Goal: Information Seeking & Learning: Compare options

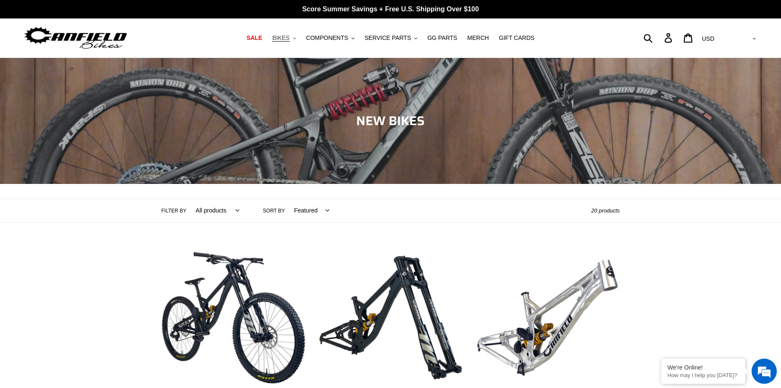
click at [289, 40] on span "BIKES" at bounding box center [280, 37] width 17 height 7
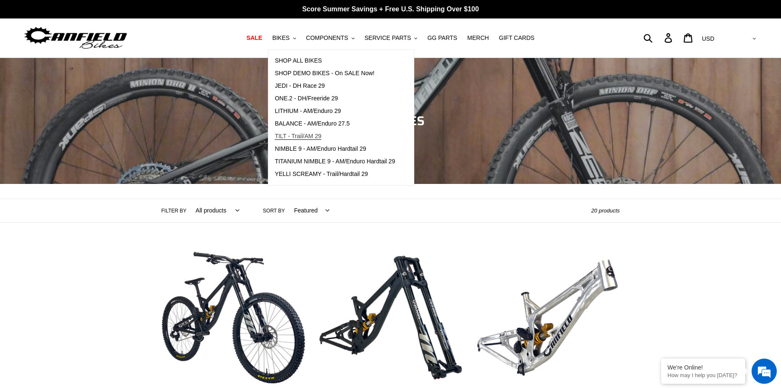
click at [318, 132] on link "TILT - Trail/AM 29" at bounding box center [334, 136] width 133 height 13
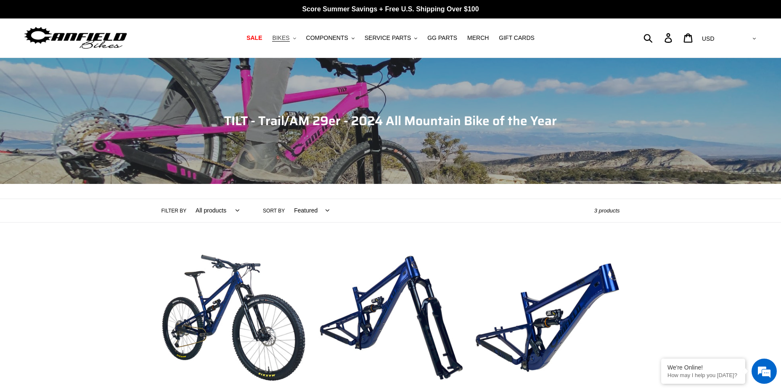
click at [289, 37] on span "BIKES" at bounding box center [280, 37] width 17 height 7
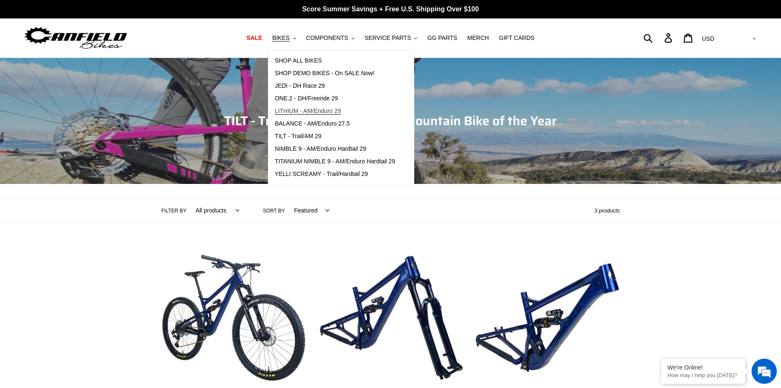
click at [307, 111] on span "LITHIUM - AM/Enduro 29" at bounding box center [308, 111] width 66 height 7
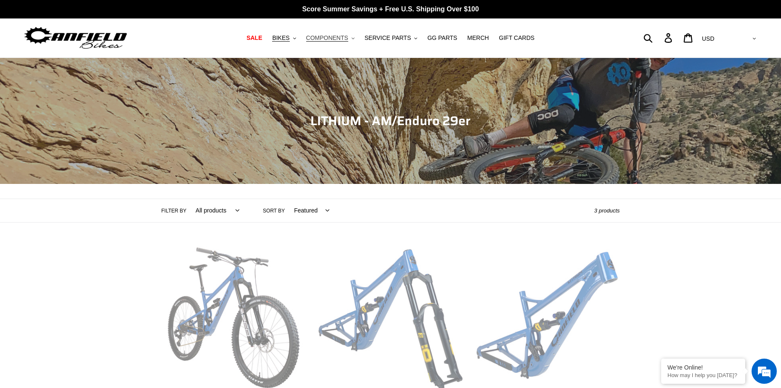
click at [334, 38] on span "COMPONENTS" at bounding box center [327, 37] width 42 height 7
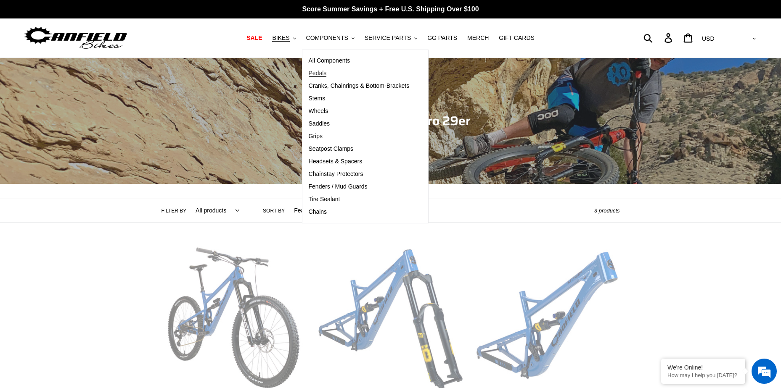
click at [334, 76] on link "Pedals" at bounding box center [359, 73] width 114 height 13
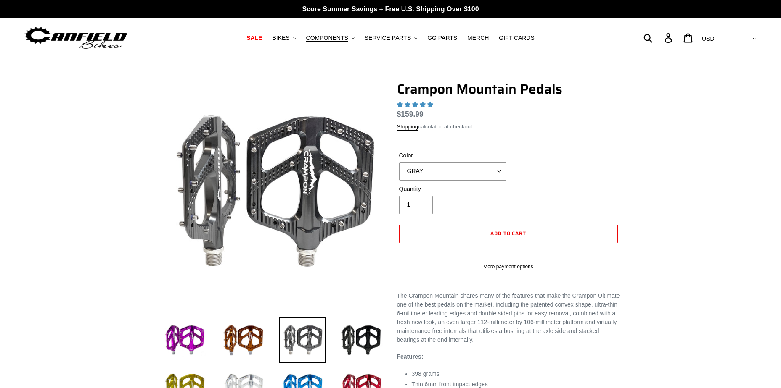
select select "highest-rating"
click at [491, 181] on div "Color GRAY BLACK STEALTH - Sold out POLISHED RED BLUE [GEOGRAPHIC_DATA] ORANGE …" at bounding box center [508, 168] width 223 height 34
click at [497, 173] on select "GRAY BLACK STEALTH - Sold out POLISHED RED BLUE [GEOGRAPHIC_DATA] ORANGE PNW GR…" at bounding box center [452, 171] width 107 height 18
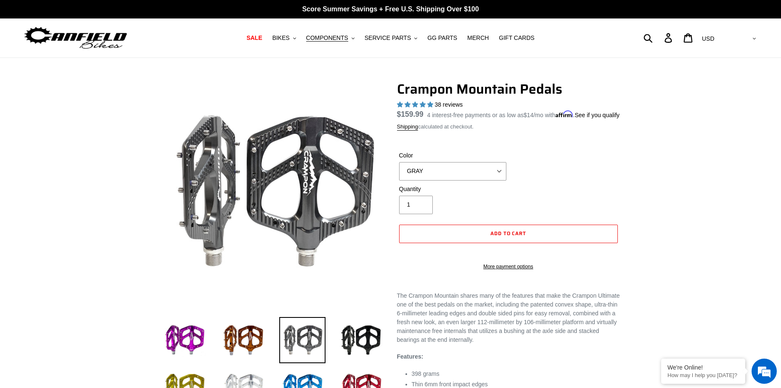
click at [551, 185] on div "Color GRAY BLACK STEALTH - Sold out POLISHED RED BLUE BAJA GOLD ORANGE PNW GREE…" at bounding box center [508, 168] width 223 height 34
click at [490, 181] on select "GRAY BLACK STEALTH - Sold out POLISHED RED BLUE BAJA GOLD ORANGE PNW GREEN GOLD…" at bounding box center [452, 171] width 107 height 18
click at [399, 172] on select "GRAY BLACK STEALTH - Sold out POLISHED RED BLUE BAJA GOLD ORANGE PNW GREEN GOLD…" at bounding box center [452, 171] width 107 height 18
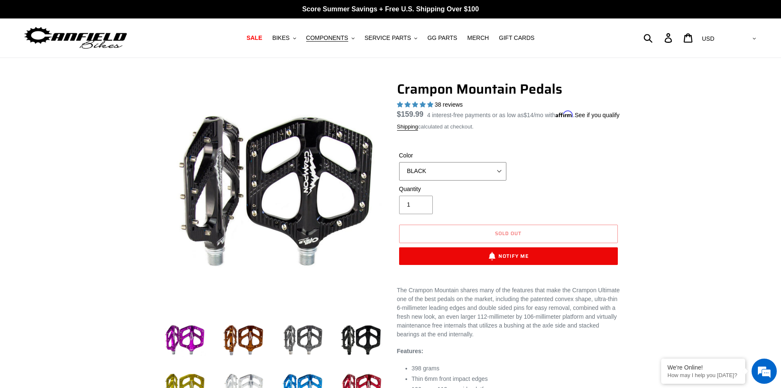
click at [471, 181] on select "GRAY BLACK STEALTH - Sold out POLISHED RED BLUE BAJA GOLD ORANGE PNW GREEN GOLD…" at bounding box center [452, 171] width 107 height 18
click at [399, 172] on select "GRAY BLACK STEALTH - Sold out POLISHED RED BLUE BAJA GOLD ORANGE PNW GREEN GOLD…" at bounding box center [452, 171] width 107 height 18
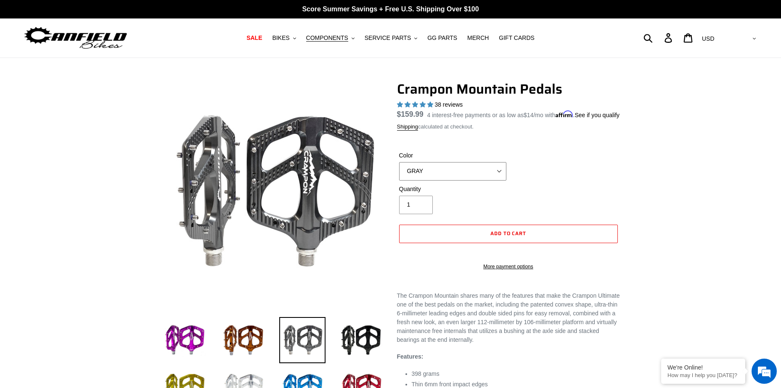
click at [483, 177] on select "GRAY BLACK STEALTH - Sold out POLISHED RED BLUE BAJA GOLD ORANGE PNW GREEN GOLD…" at bounding box center [452, 171] width 107 height 18
click at [399, 172] on select "GRAY BLACK STEALTH - Sold out POLISHED RED BLUE BAJA GOLD ORANGE PNW GREEN GOLD…" at bounding box center [452, 171] width 107 height 18
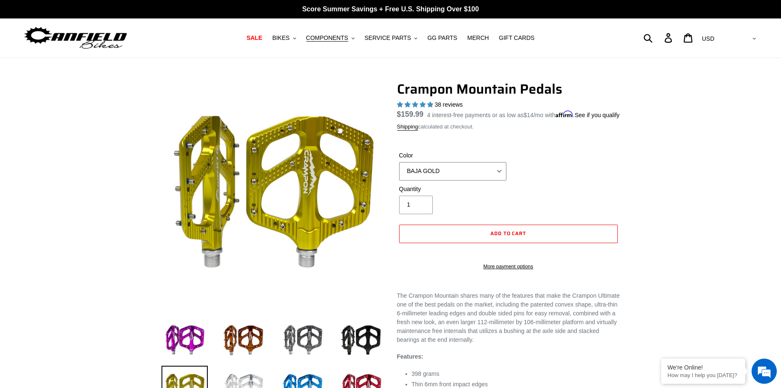
click at [467, 181] on select "GRAY BLACK STEALTH - Sold out POLISHED RED BLUE BAJA GOLD ORANGE PNW GREEN GOLD…" at bounding box center [452, 171] width 107 height 18
click at [399, 172] on select "GRAY BLACK STEALTH - Sold out POLISHED RED BLUE BAJA GOLD ORANGE PNW GREEN GOLD…" at bounding box center [452, 171] width 107 height 18
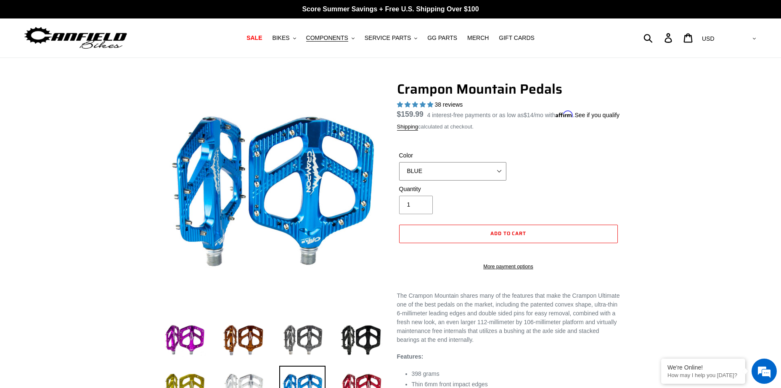
click at [470, 180] on select "GRAY BLACK STEALTH - Sold out POLISHED RED BLUE BAJA GOLD ORANGE PNW GREEN GOLD…" at bounding box center [452, 171] width 107 height 18
click at [399, 172] on select "GRAY BLACK STEALTH - Sold out POLISHED RED BLUE BAJA GOLD ORANGE PNW GREEN GOLD…" at bounding box center [452, 171] width 107 height 18
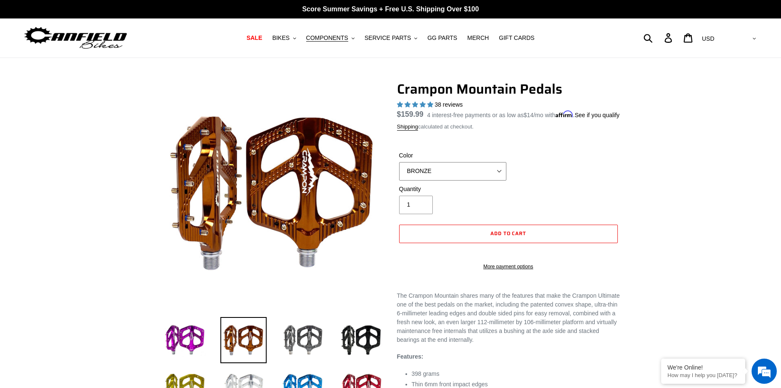
click at [451, 181] on select "GRAY BLACK STEALTH - Sold out POLISHED RED BLUE BAJA GOLD ORANGE PNW GREEN GOLD…" at bounding box center [452, 171] width 107 height 18
click at [399, 172] on select "GRAY BLACK STEALTH - Sold out POLISHED RED BLUE BAJA GOLD ORANGE PNW GREEN GOLD…" at bounding box center [452, 171] width 107 height 18
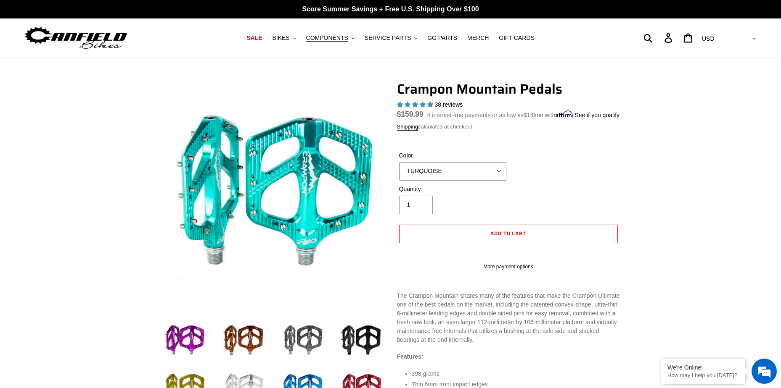
click at [462, 181] on select "GRAY BLACK STEALTH - Sold out POLISHED RED BLUE BAJA GOLD ORANGE PNW GREEN GOLD…" at bounding box center [452, 171] width 107 height 18
click at [399, 172] on select "GRAY BLACK STEALTH - Sold out POLISHED RED BLUE BAJA GOLD ORANGE PNW GREEN GOLD…" at bounding box center [452, 171] width 107 height 18
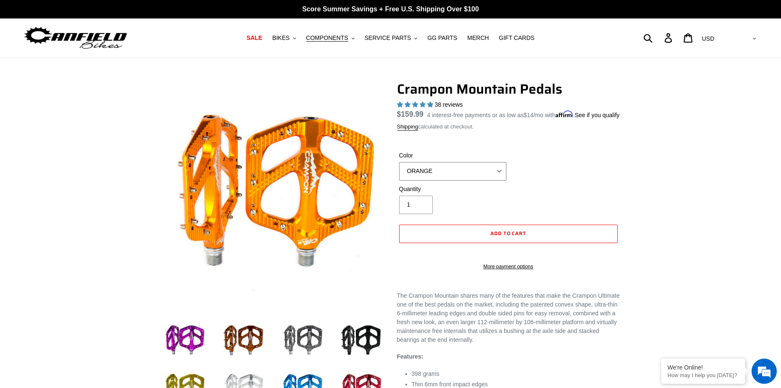
click at [450, 181] on select "GRAY BLACK STEALTH - Sold out POLISHED RED BLUE BAJA GOLD ORANGE PNW GREEN GOLD…" at bounding box center [452, 171] width 107 height 18
click at [399, 172] on select "GRAY BLACK STEALTH - Sold out POLISHED RED BLUE BAJA GOLD ORANGE PNW GREEN GOLD…" at bounding box center [452, 171] width 107 height 18
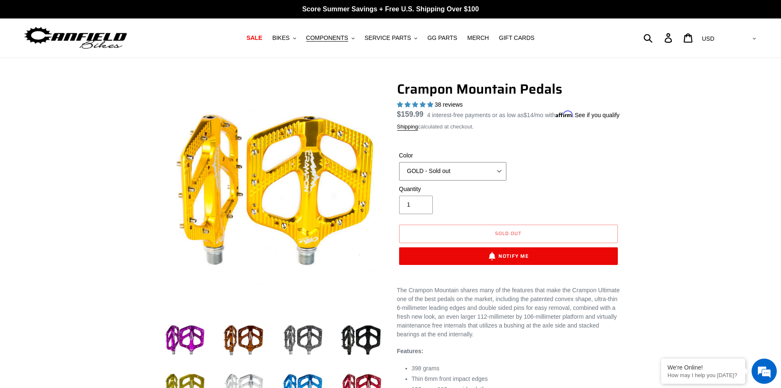
click at [478, 181] on select "GRAY BLACK STEALTH - Sold out POLISHED RED BLUE BAJA GOLD ORANGE PNW GREEN GOLD…" at bounding box center [452, 171] width 107 height 18
select select "POLISHED"
click at [399, 172] on select "GRAY BLACK STEALTH - Sold out POLISHED RED BLUE BAJA GOLD ORANGE PNW GREEN GOLD…" at bounding box center [452, 171] width 107 height 18
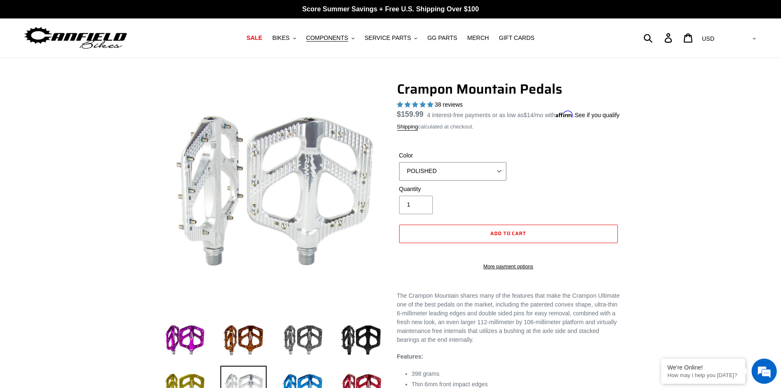
click at [475, 172] on select "GRAY BLACK STEALTH - Sold out POLISHED RED BLUE BAJA GOLD ORANGE PNW GREEN GOLD…" at bounding box center [452, 171] width 107 height 18
click at [651, 182] on div at bounding box center [390, 300] width 781 height 439
click at [343, 37] on span "COMPONENTS" at bounding box center [327, 37] width 42 height 7
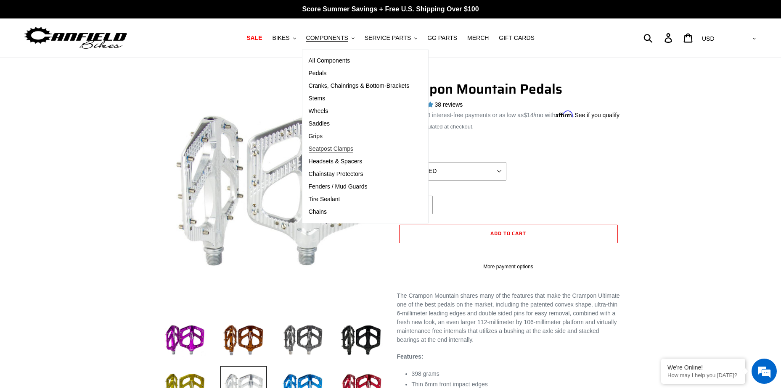
click at [346, 151] on span "Seatpost Clamps" at bounding box center [331, 148] width 45 height 7
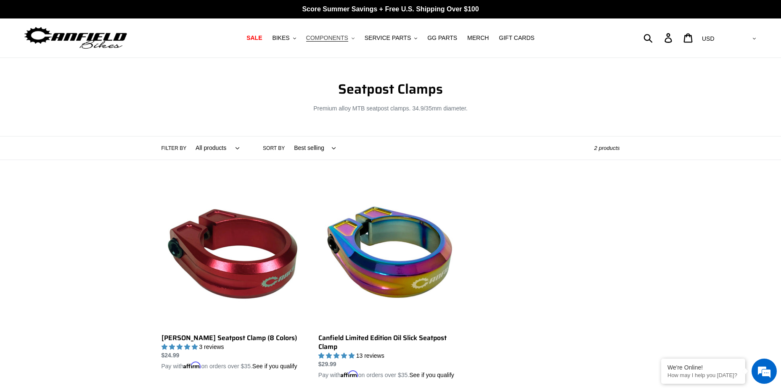
click at [328, 40] on span "COMPONENTS" at bounding box center [327, 37] width 42 height 7
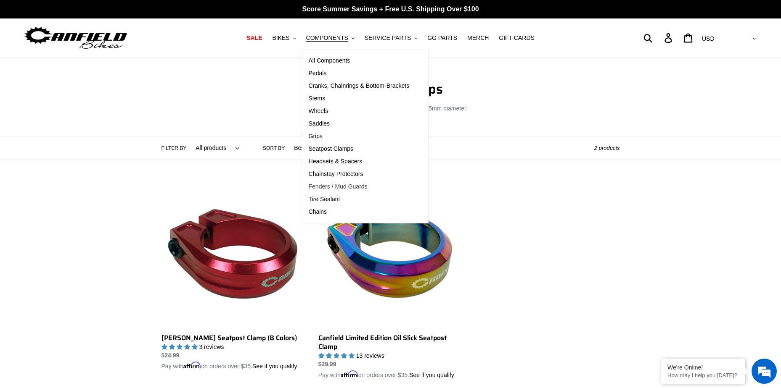
click at [348, 188] on span "Fenders / Mud Guards" at bounding box center [338, 186] width 59 height 7
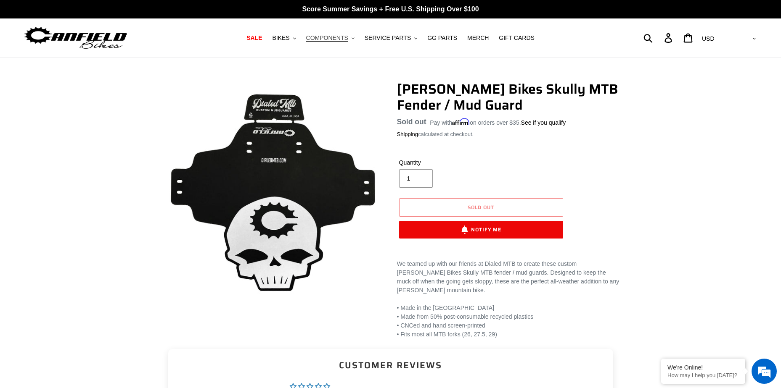
click at [327, 36] on span "COMPONENTS" at bounding box center [327, 37] width 42 height 7
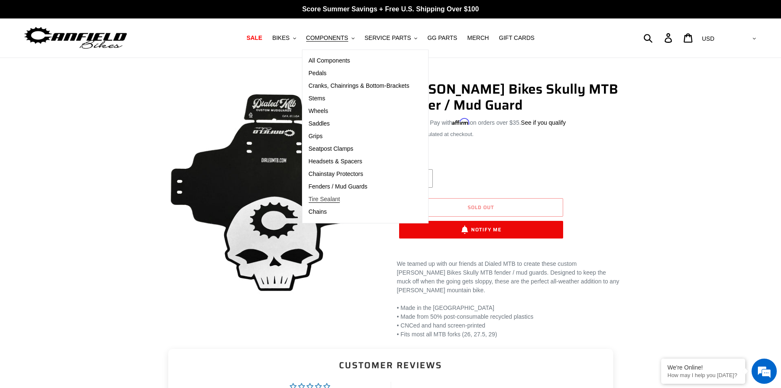
click at [336, 196] on span "Tire Sealant" at bounding box center [325, 199] width 32 height 7
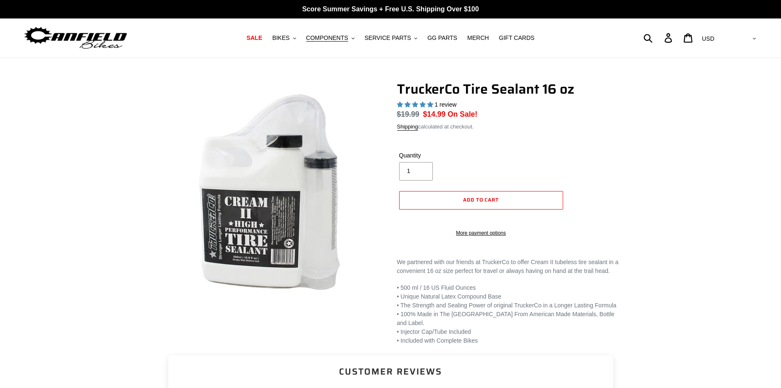
select select "highest-rating"
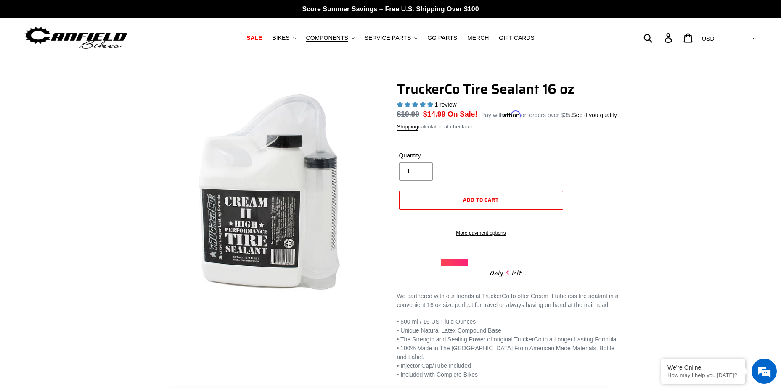
scroll to position [17, 0]
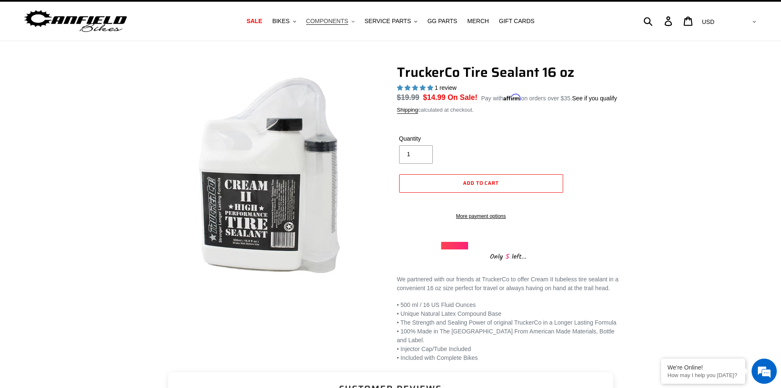
click at [330, 21] on span "COMPONENTS" at bounding box center [327, 21] width 42 height 7
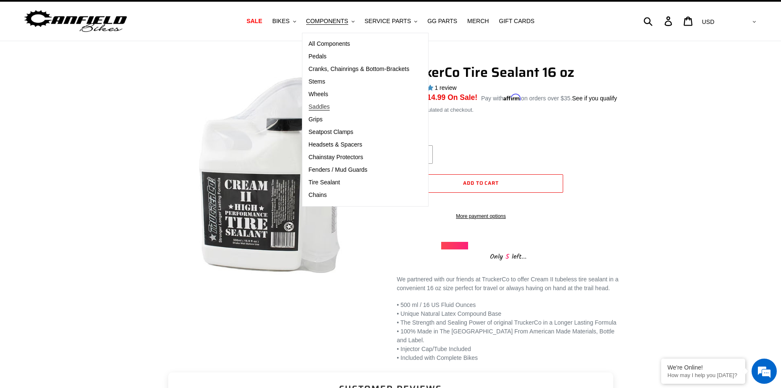
click at [330, 107] on span "Saddles" at bounding box center [319, 106] width 21 height 7
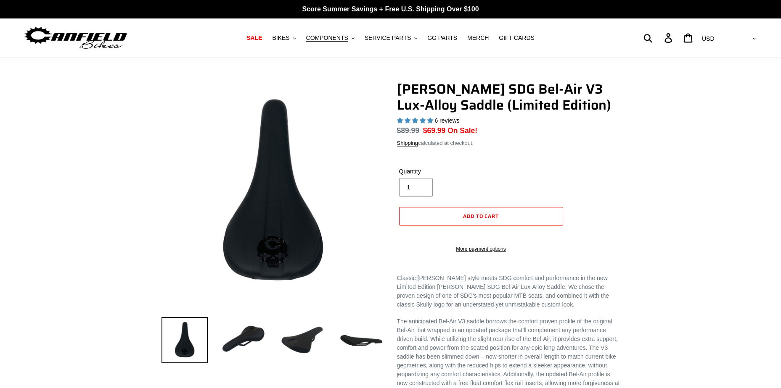
select select "highest-rating"
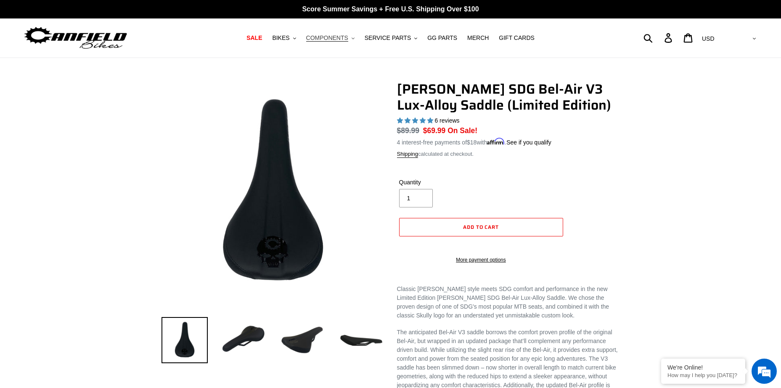
click at [336, 38] on span "COMPONENTS" at bounding box center [327, 37] width 42 height 7
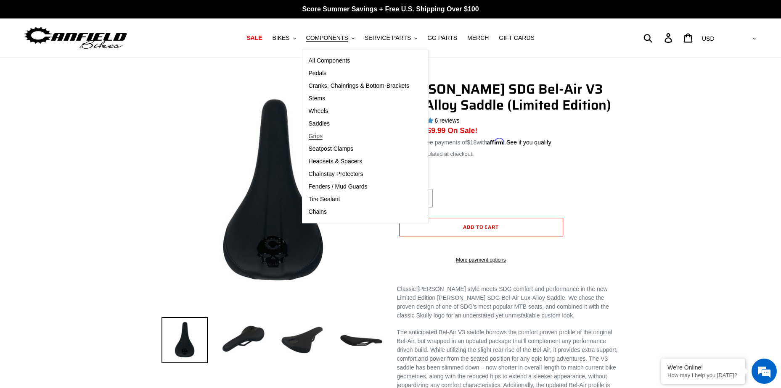
click at [330, 135] on link "Grips" at bounding box center [359, 136] width 114 height 13
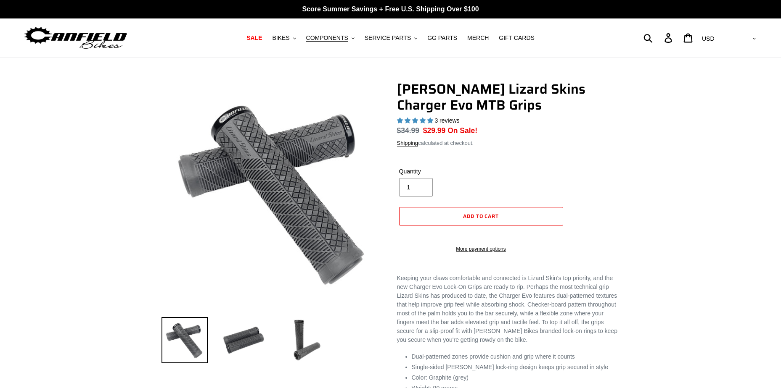
select select "highest-rating"
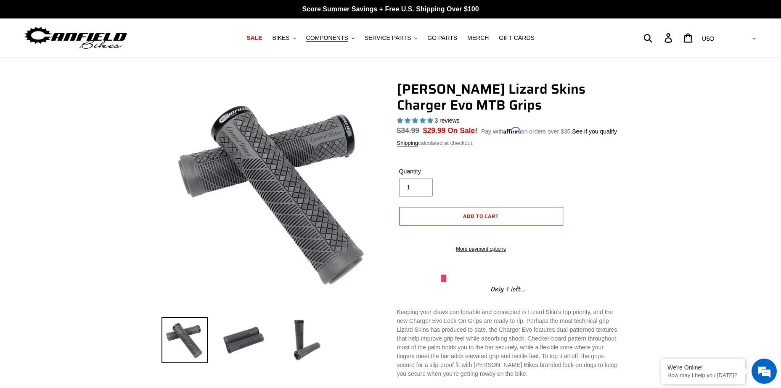
scroll to position [17, 0]
